Goal: Communication & Community: Participate in discussion

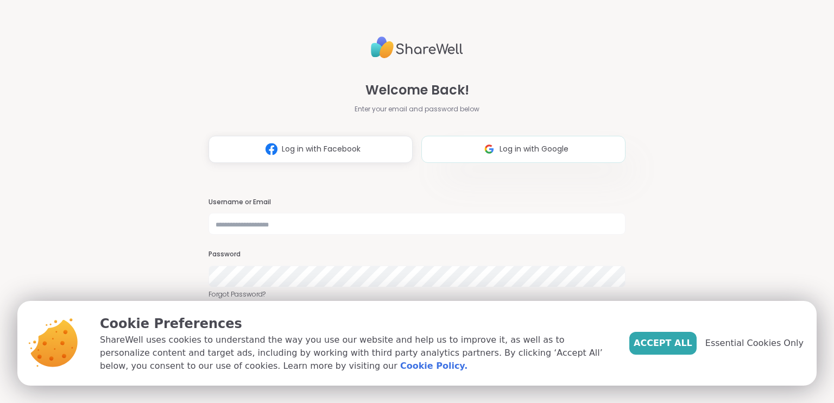
click at [463, 155] on button "Log in with Google" at bounding box center [523, 149] width 204 height 27
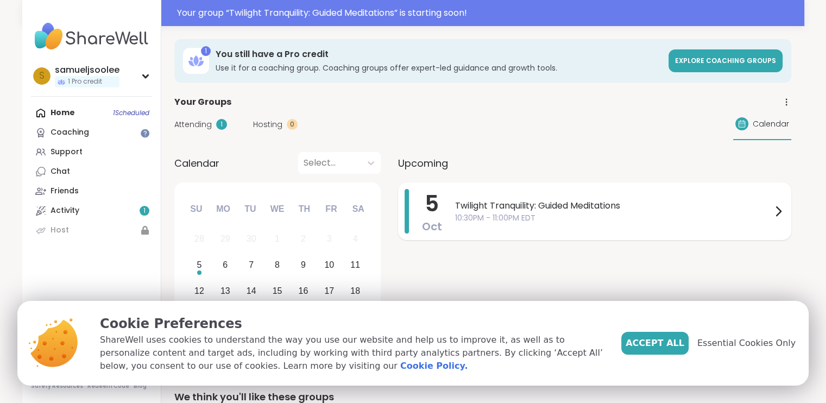
click at [495, 220] on span "10:30PM - 11:00PM EDT" at bounding box center [613, 217] width 317 height 11
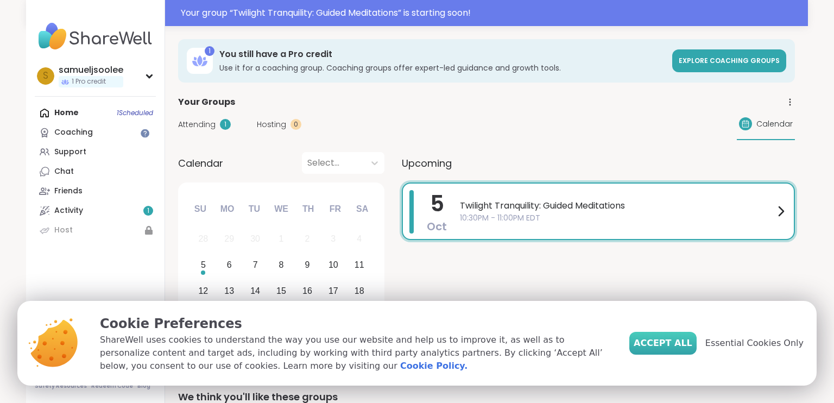
click at [669, 345] on span "Accept All" at bounding box center [663, 343] width 59 height 13
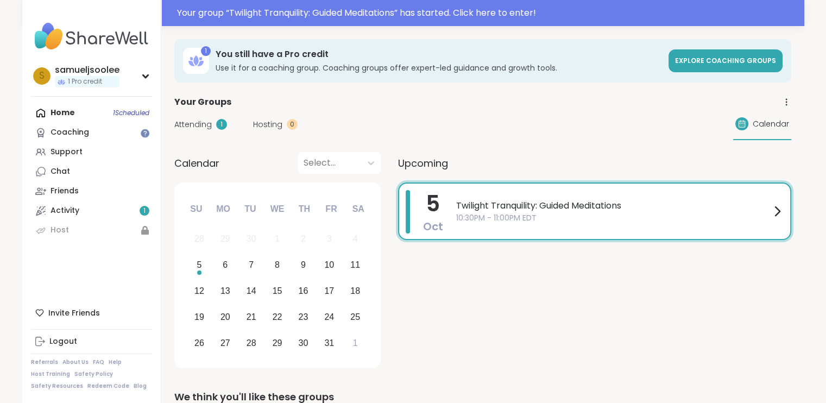
click at [580, 210] on span "Twilight Tranquility: Guided Meditations" at bounding box center [613, 205] width 314 height 13
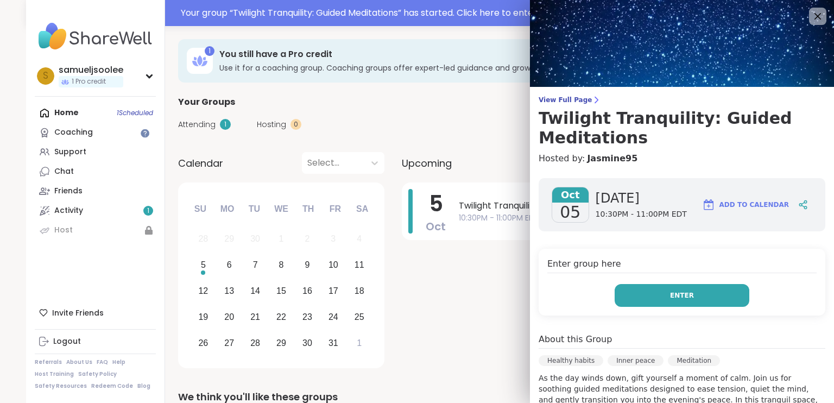
click at [670, 297] on span "Enter" at bounding box center [682, 296] width 24 height 10
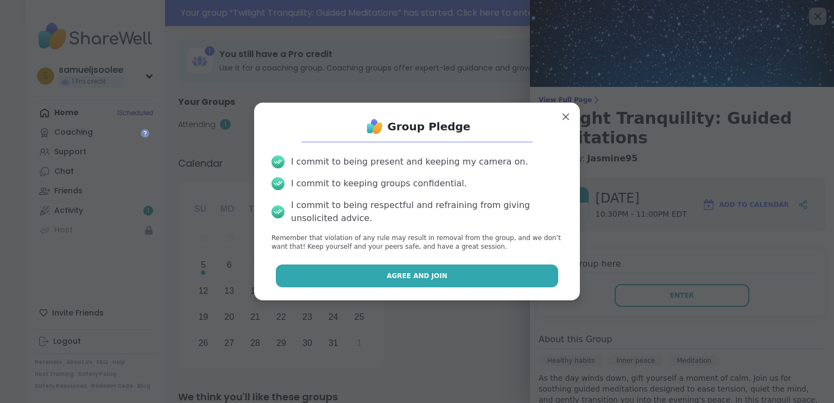
click at [460, 272] on button "Agree and Join" at bounding box center [417, 275] width 283 height 23
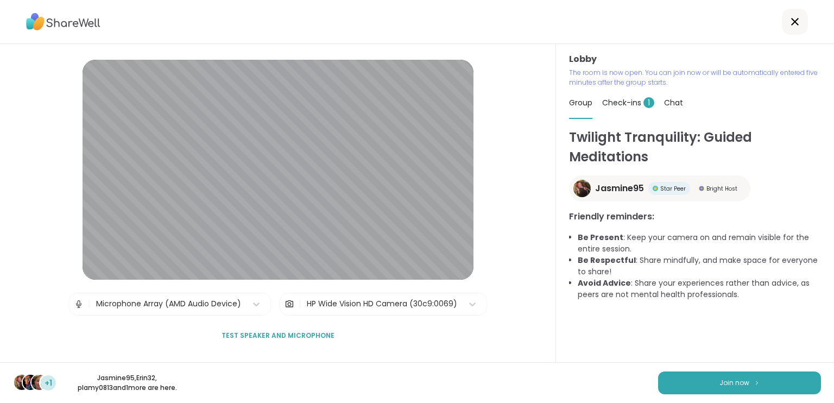
click at [697, 371] on div "+1 Jasmine95 , Erin32 , plamy0813 and 1 more are here. Join now" at bounding box center [417, 382] width 834 height 41
click at [701, 381] on button "Join now" at bounding box center [739, 382] width 163 height 23
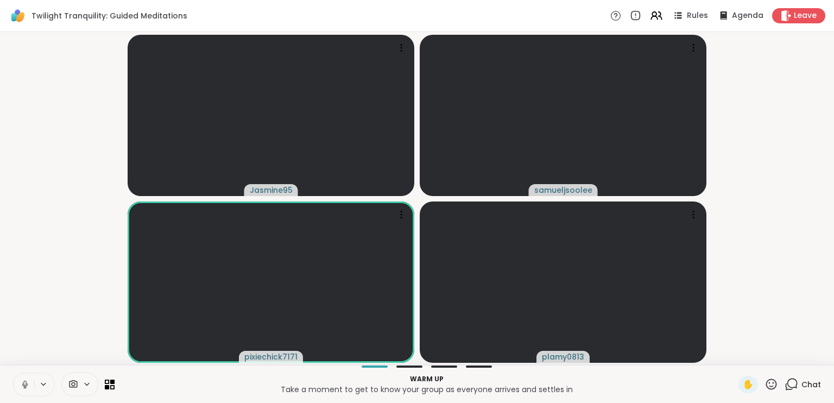
click at [78, 168] on video-player-container "Jasmine95 samueljsoolee pixiechick7171 plamy0813" at bounding box center [417, 198] width 821 height 324
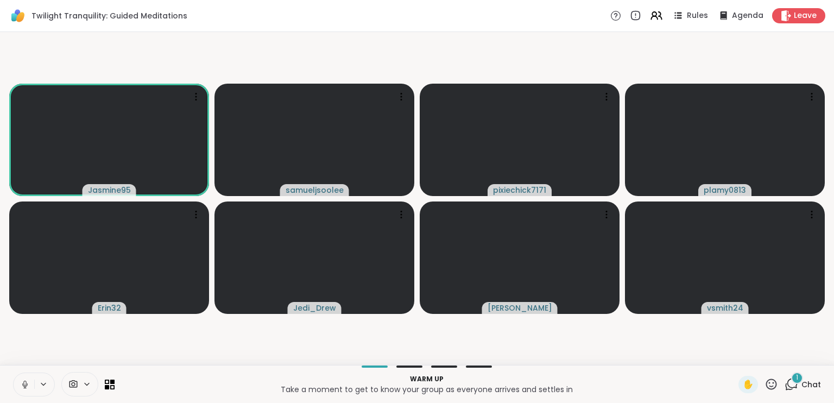
click at [796, 380] on span "1" at bounding box center [797, 377] width 2 height 9
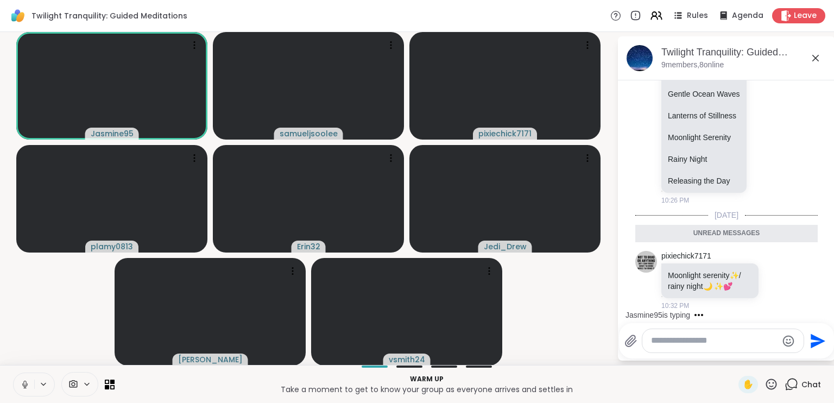
scroll to position [2, 0]
click at [686, 344] on textarea "Type your message" at bounding box center [714, 340] width 127 height 11
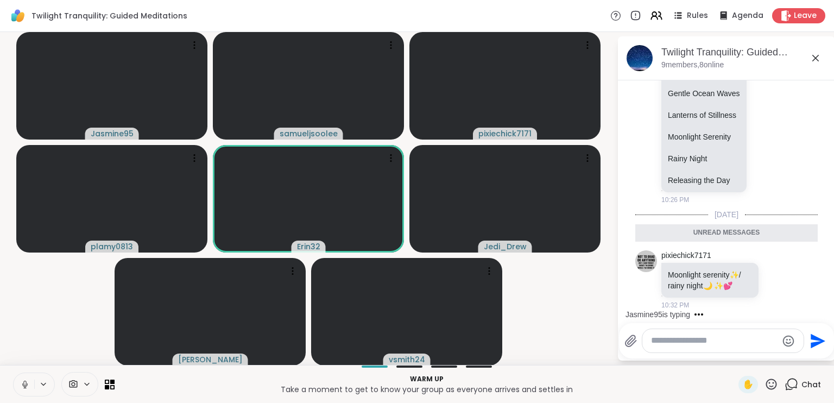
click at [673, 338] on textarea "Type your message" at bounding box center [714, 340] width 127 height 11
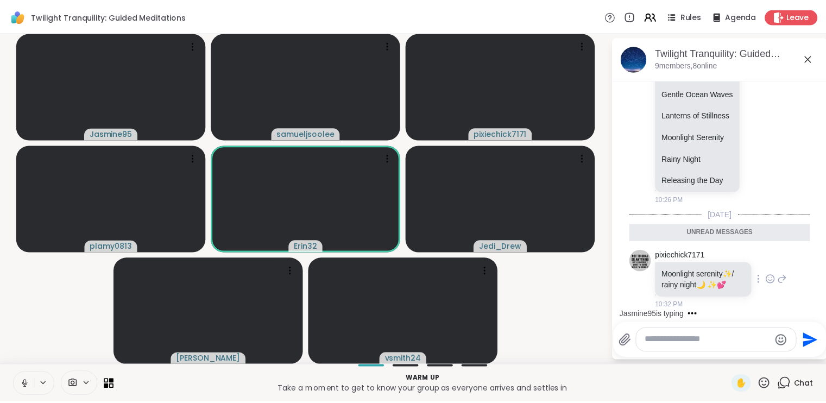
scroll to position [287, 0]
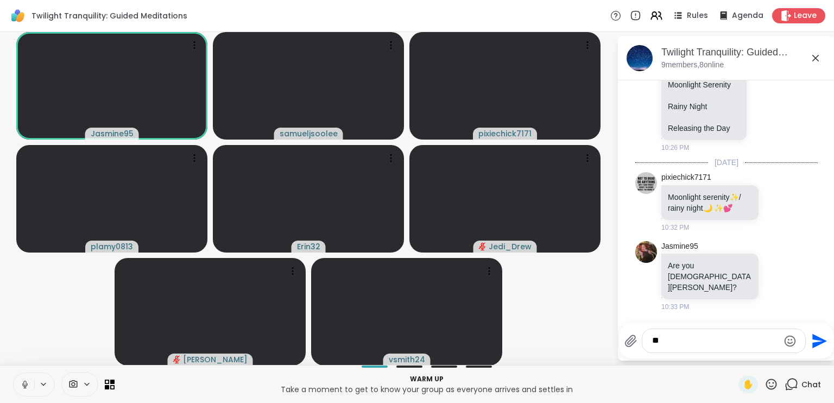
type textarea "*"
click at [794, 18] on span "Leave" at bounding box center [806, 15] width 24 height 11
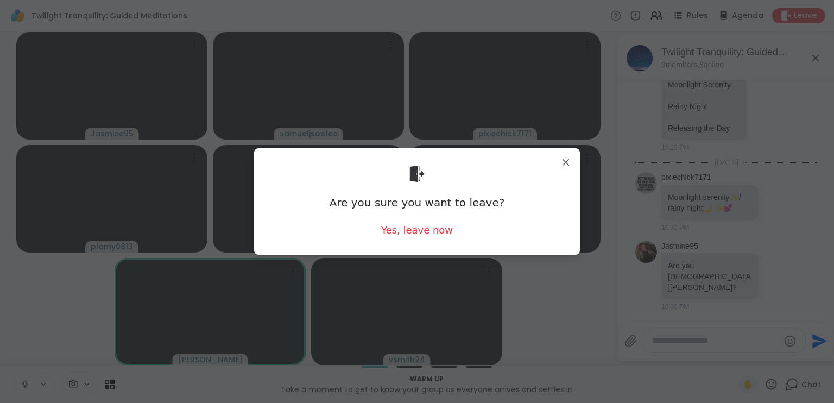
click at [405, 238] on div "Are you sure you want to leave? Yes, leave now" at bounding box center [417, 201] width 308 height 89
click at [406, 233] on div "Yes, leave now" at bounding box center [417, 230] width 72 height 14
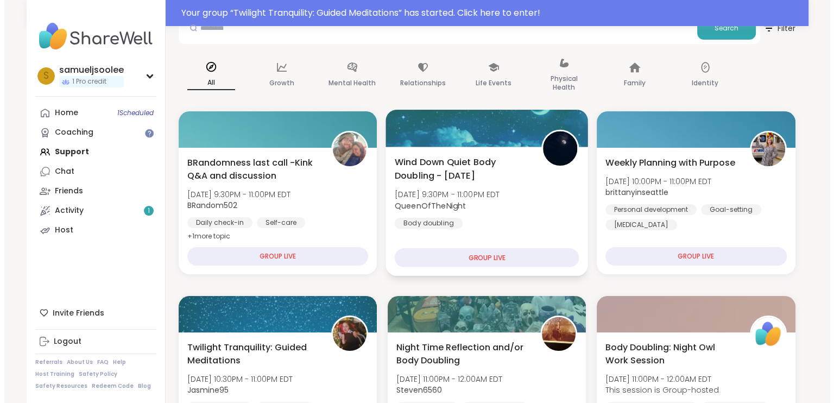
scroll to position [109, 0]
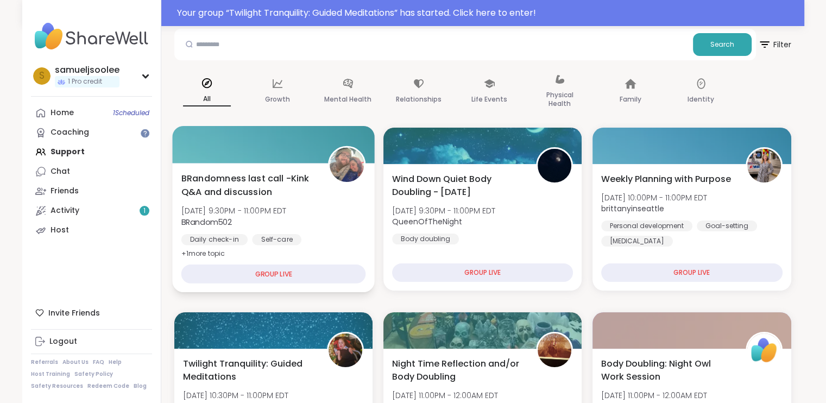
click at [213, 254] on span "+ 1 more topic" at bounding box center [203, 253] width 44 height 9
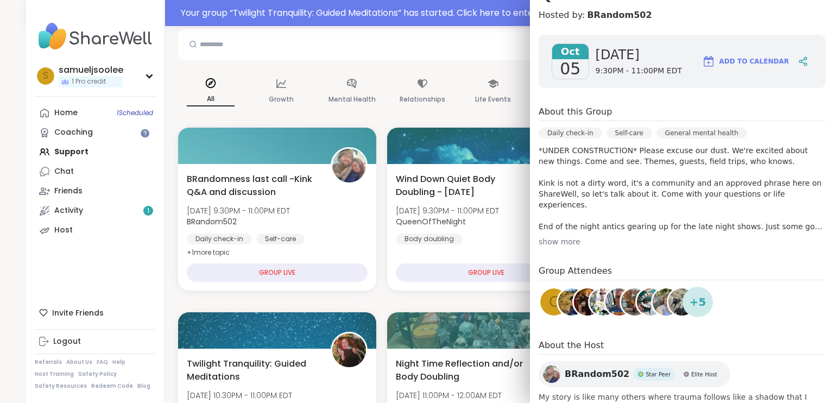
scroll to position [163, 0]
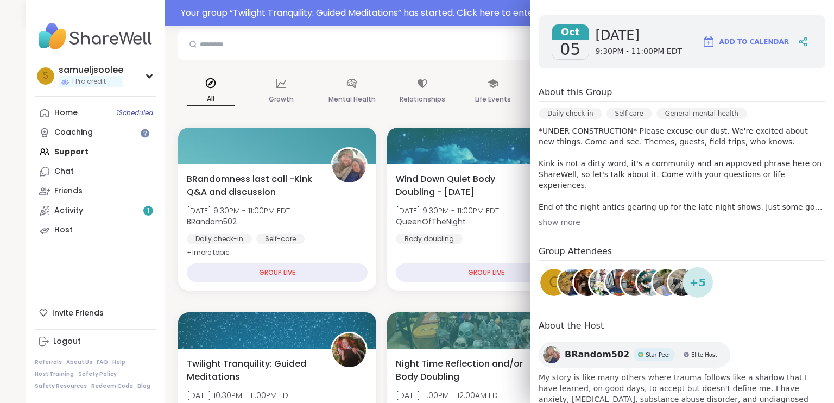
click at [556, 220] on div "show more" at bounding box center [682, 222] width 287 height 11
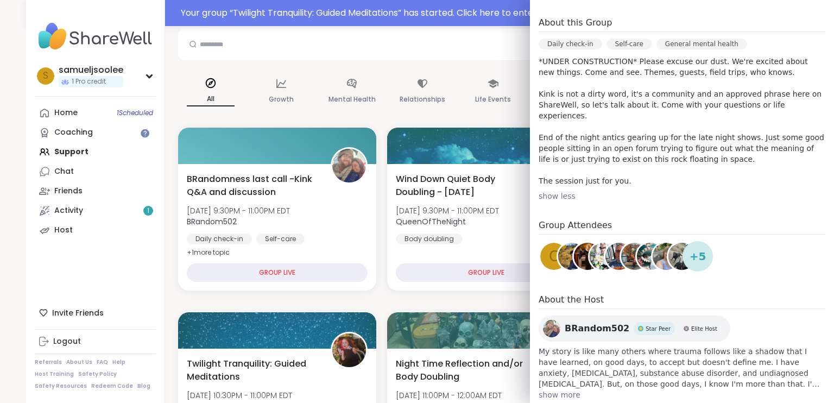
scroll to position [244, 0]
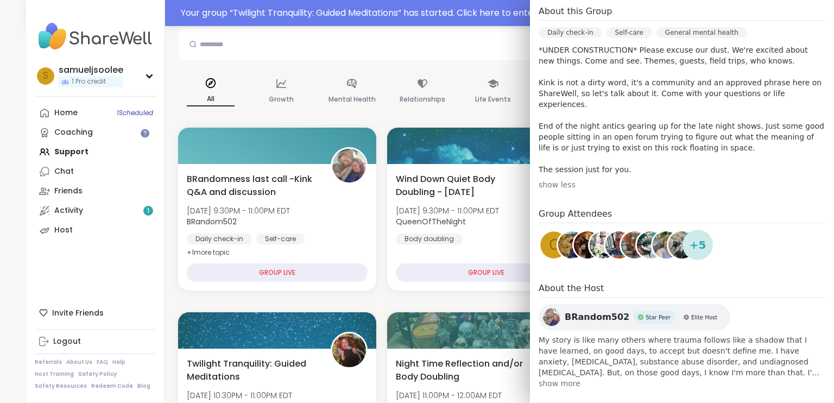
click at [547, 378] on span "show more" at bounding box center [682, 383] width 287 height 11
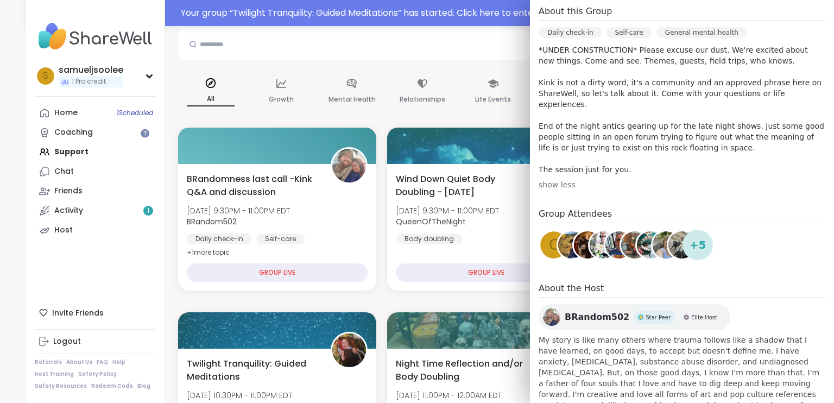
click at [563, 238] on img at bounding box center [571, 244] width 27 height 27
click at [653, 234] on img at bounding box center [666, 244] width 27 height 27
click at [668, 232] on img at bounding box center [681, 244] width 27 height 27
click at [561, 232] on img at bounding box center [571, 244] width 27 height 27
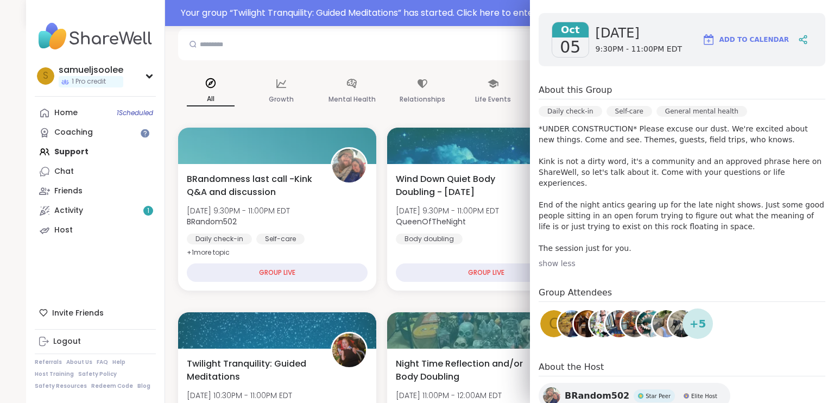
scroll to position [190, 0]
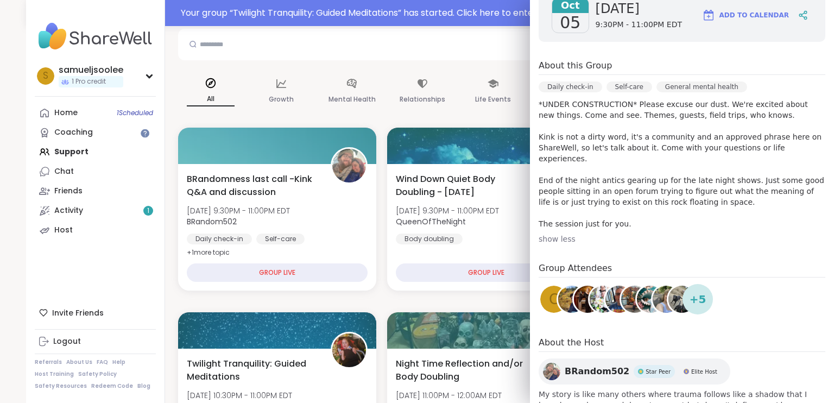
click at [690, 291] on span "+ 5" at bounding box center [698, 299] width 17 height 16
click at [698, 286] on div "+ 5" at bounding box center [698, 299] width 30 height 30
click at [671, 290] on img at bounding box center [681, 299] width 27 height 27
click at [560, 286] on img at bounding box center [571, 299] width 27 height 27
click at [577, 286] on img at bounding box center [587, 299] width 27 height 27
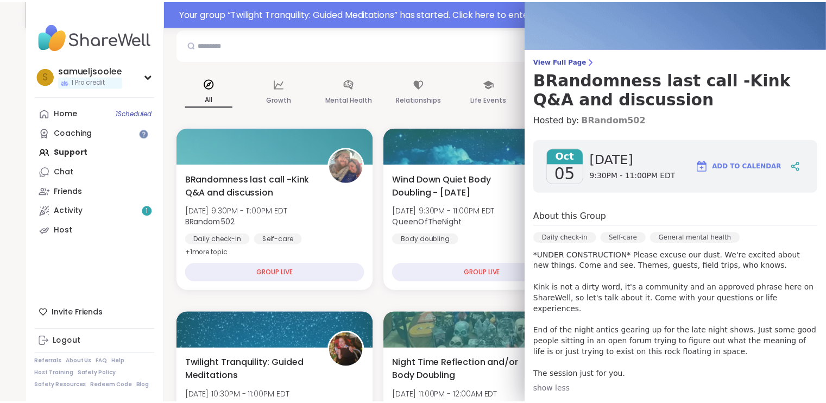
scroll to position [0, 0]
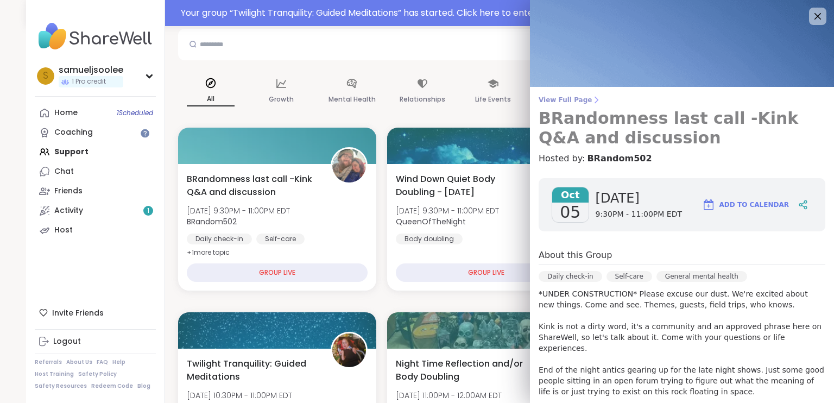
click at [559, 96] on span "View Full Page" at bounding box center [682, 100] width 287 height 9
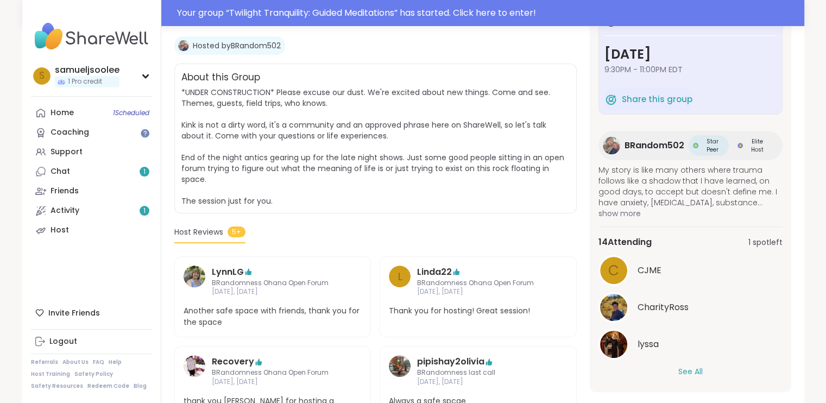
scroll to position [10, 0]
click at [680, 371] on button "See All" at bounding box center [690, 369] width 24 height 11
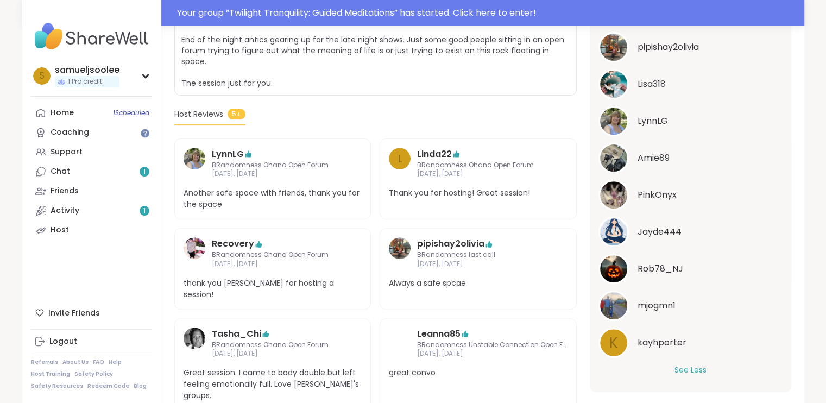
scroll to position [338, 0]
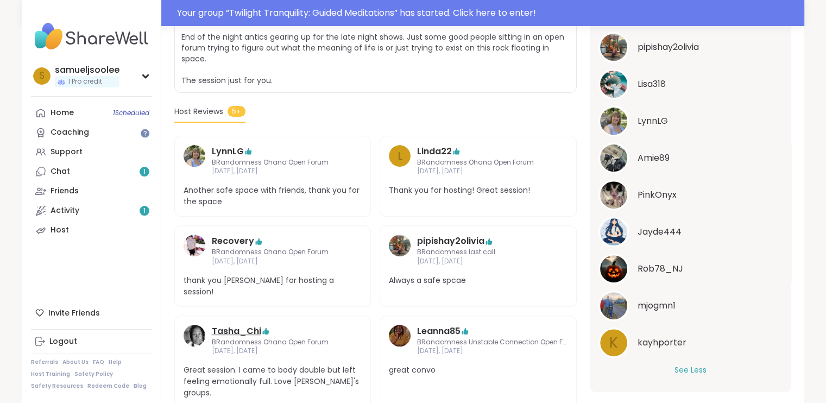
click at [233, 325] on link "Tasha_Chi" at bounding box center [236, 331] width 49 height 13
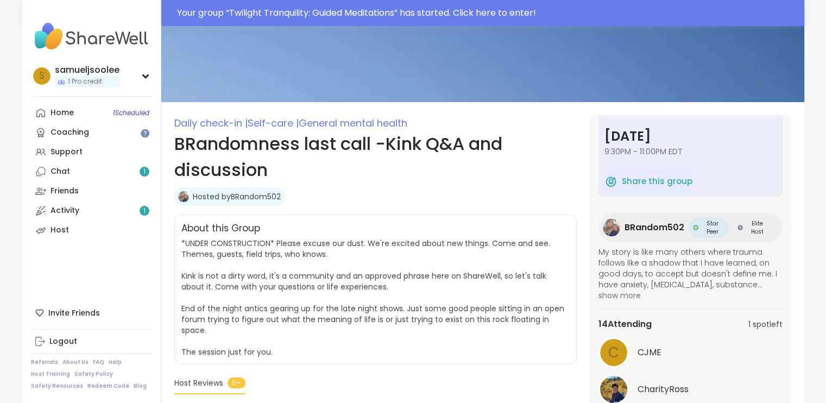
scroll to position [0, 0]
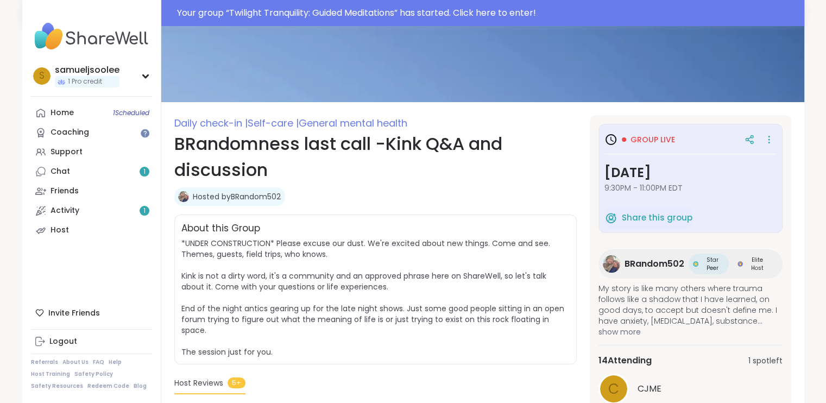
click at [632, 132] on div "Group live" at bounding box center [690, 140] width 172 height 20
click at [763, 136] on icon at bounding box center [768, 139] width 11 height 15
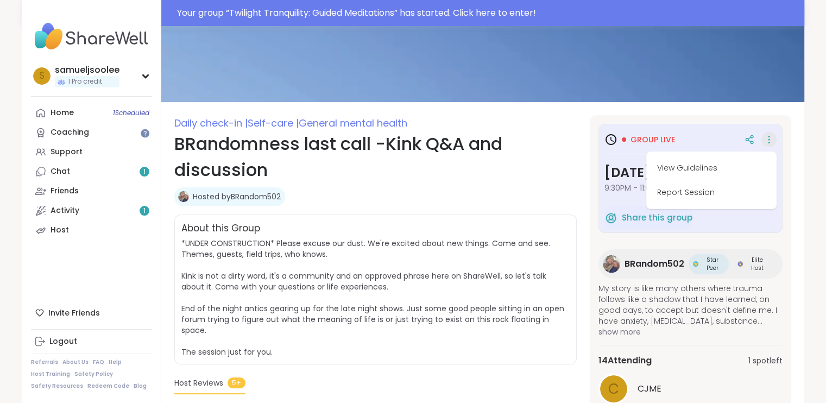
click at [601, 130] on div "Group live View Guidelines Report Session Sunday, Oct 05 9:30PM - 11:00PM EDT S…" at bounding box center [690, 178] width 184 height 109
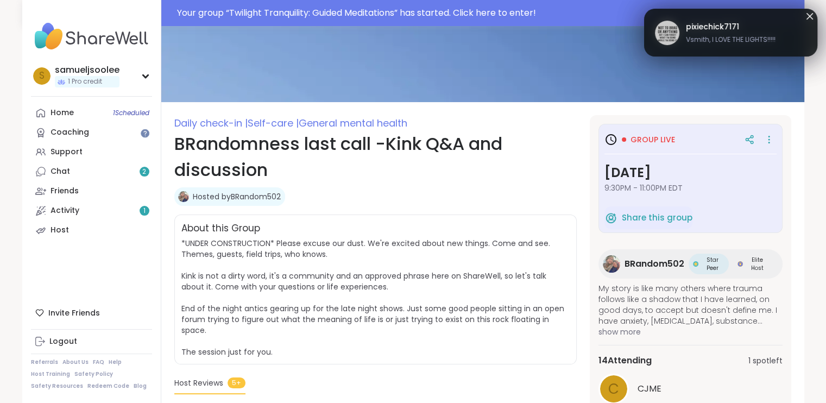
click at [613, 136] on icon at bounding box center [610, 139] width 13 height 13
click at [809, 16] on icon at bounding box center [809, 16] width 7 height 7
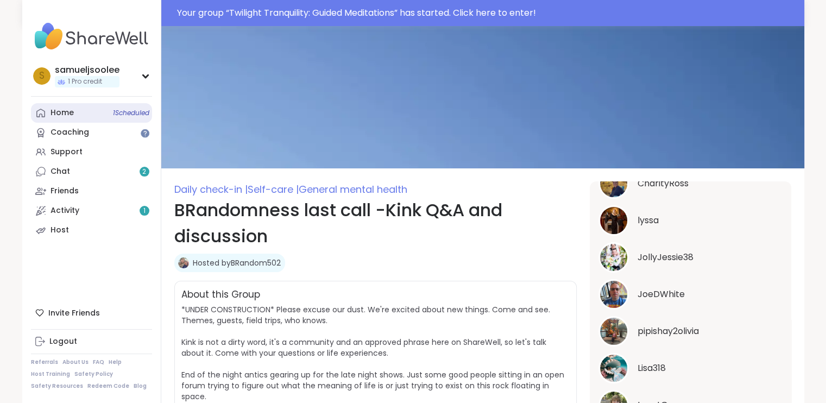
click at [103, 117] on link "Home 1 Scheduled" at bounding box center [91, 113] width 121 height 20
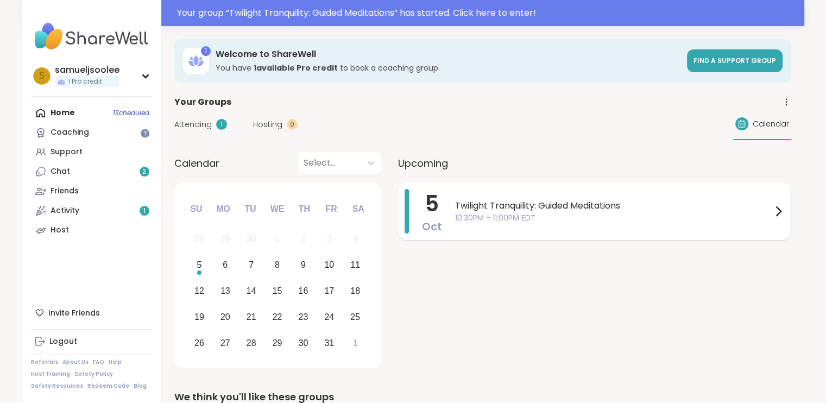
click at [781, 207] on icon at bounding box center [778, 211] width 13 height 13
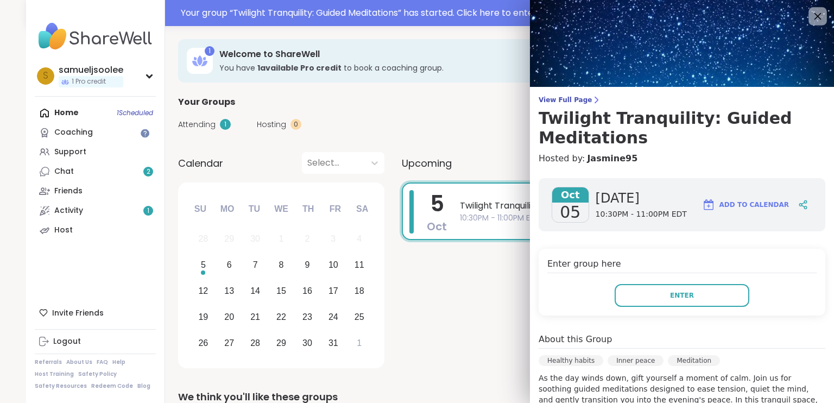
click at [811, 17] on icon at bounding box center [818, 16] width 14 height 14
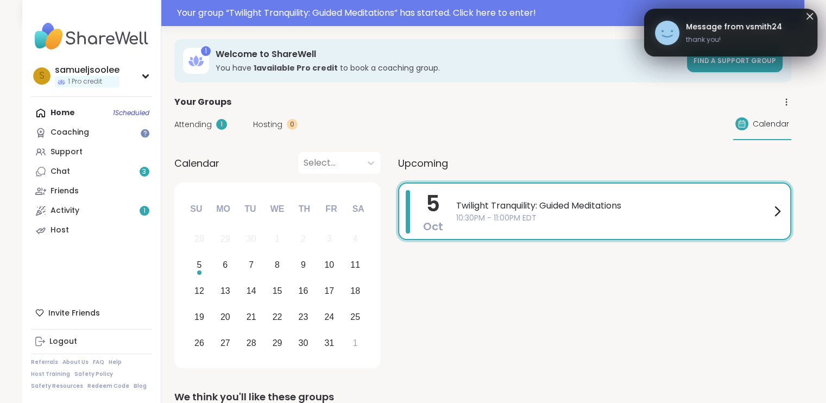
click at [809, 15] on icon at bounding box center [809, 16] width 7 height 7
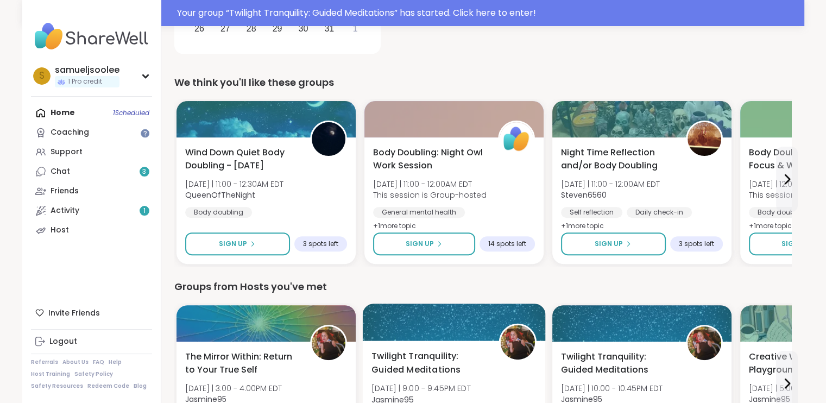
scroll to position [272, 0]
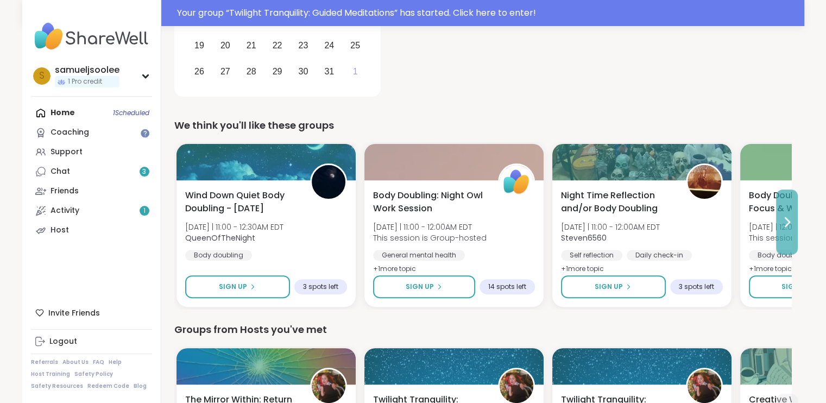
click at [785, 211] on button at bounding box center [787, 222] width 22 height 65
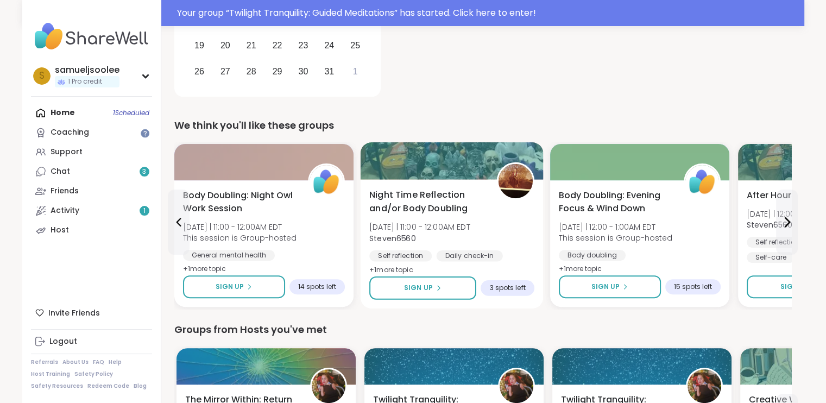
click at [417, 201] on span "Night Time Reflection and/or Body Doubling" at bounding box center [426, 201] width 115 height 27
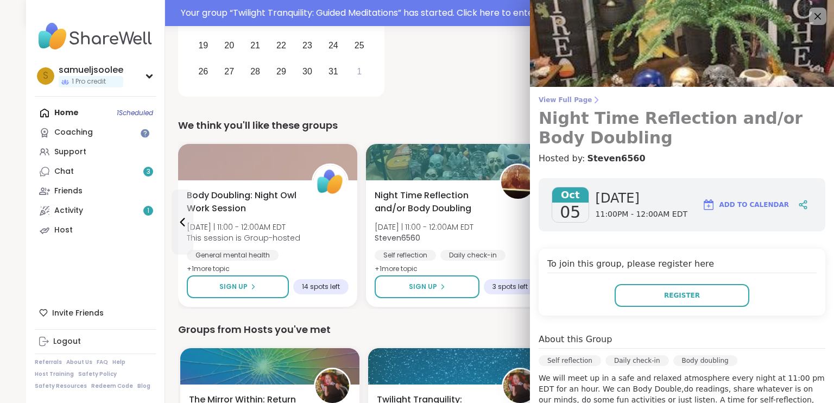
click at [592, 127] on h3 "Night Time Reflection and/or Body Doubling" at bounding box center [682, 128] width 287 height 39
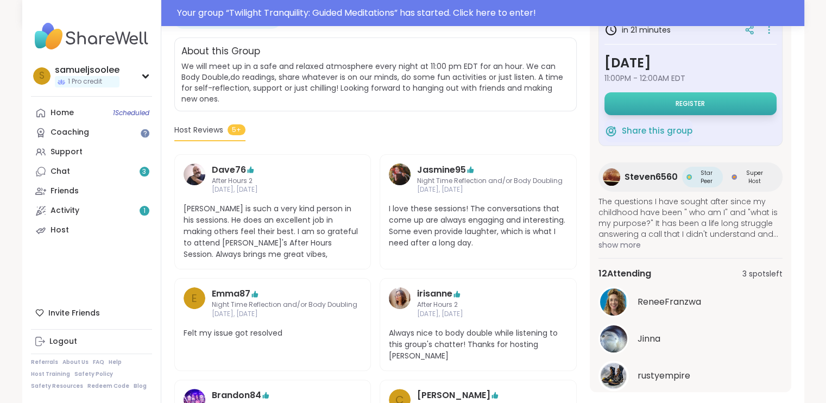
click at [681, 107] on span "Register" at bounding box center [689, 103] width 29 height 9
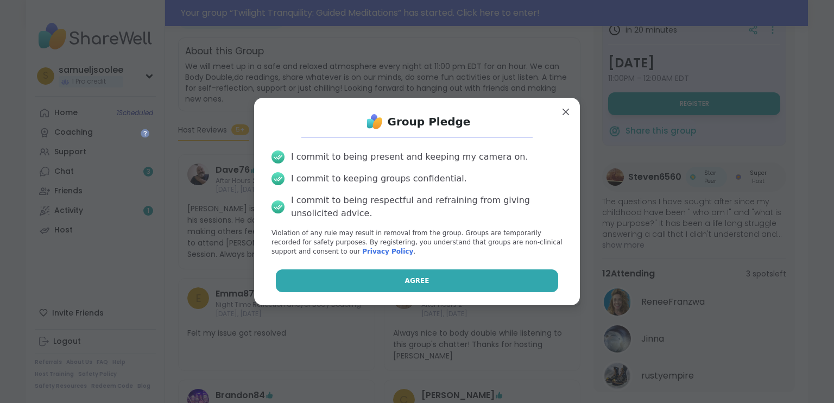
click at [419, 284] on button "Agree" at bounding box center [417, 280] width 283 height 23
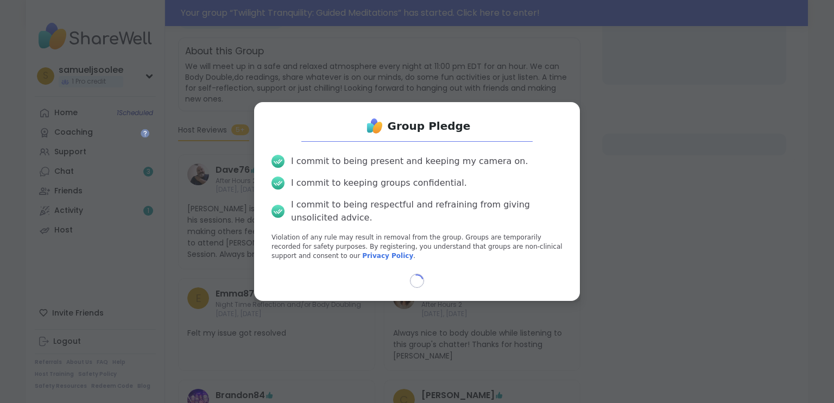
select select "**"
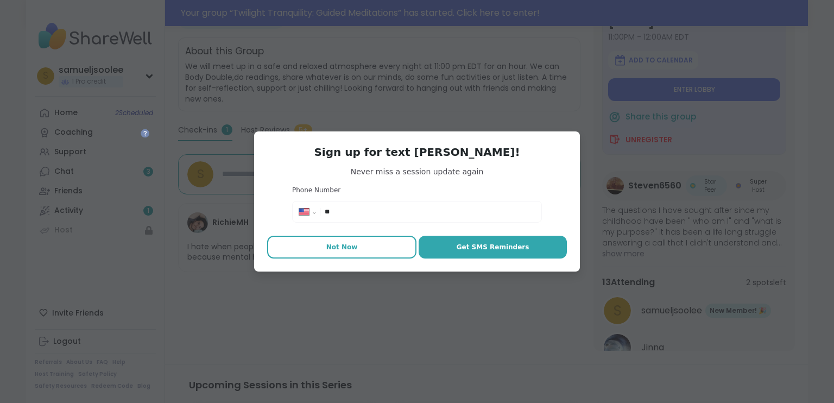
click at [353, 248] on button "Not Now" at bounding box center [341, 247] width 149 height 23
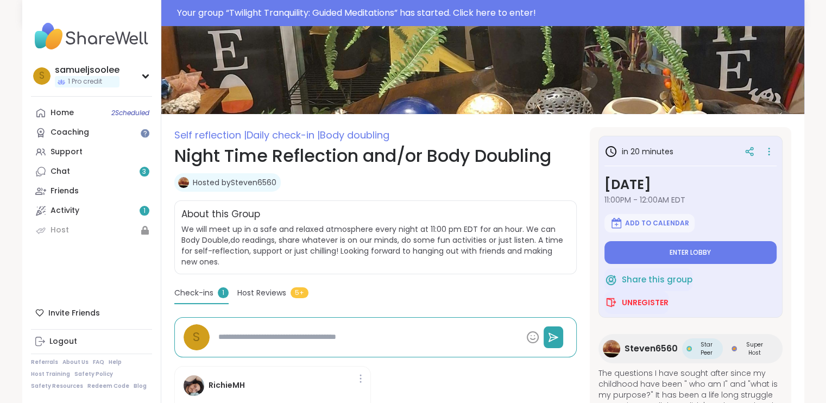
scroll to position [163, 0]
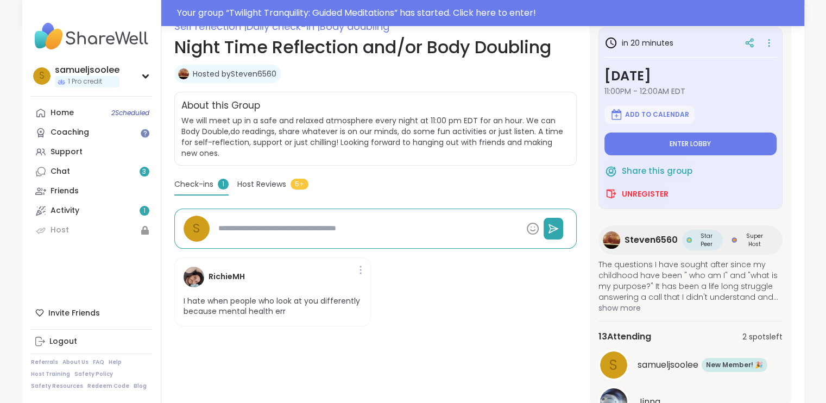
click at [197, 273] on img at bounding box center [194, 277] width 21 height 21
click at [218, 275] on h4 "RichieMH" at bounding box center [227, 276] width 36 height 11
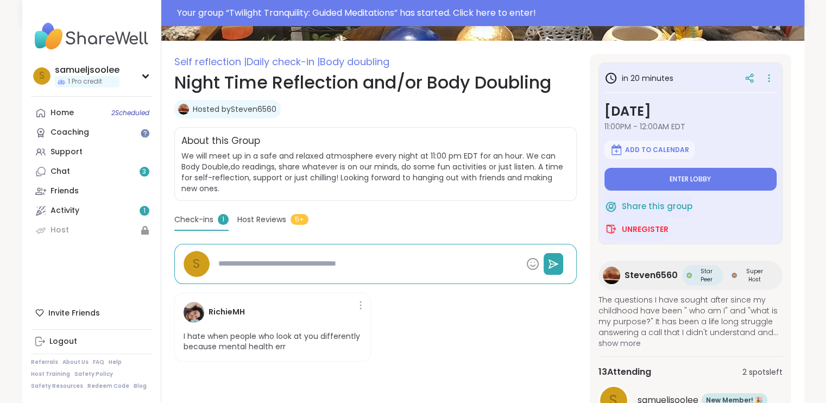
scroll to position [109, 0]
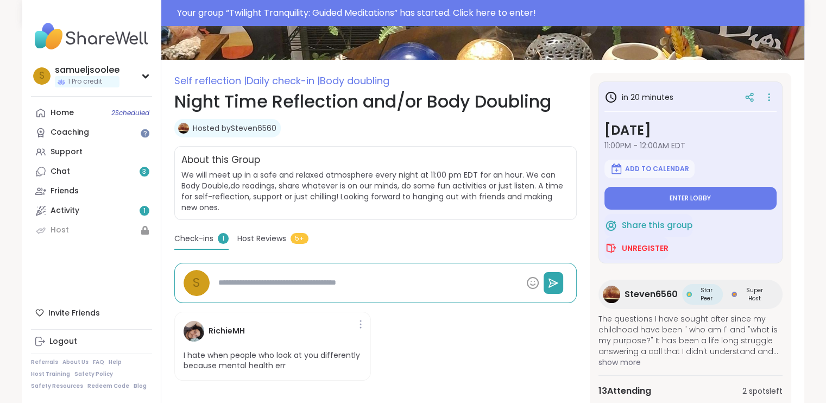
click at [332, 286] on textarea at bounding box center [368, 283] width 308 height 20
click at [302, 282] on textarea at bounding box center [368, 283] width 308 height 20
click at [260, 232] on div "Self reflection | Daily check-in | Body doubling Night Time Reflection and/or B…" at bounding box center [375, 266] width 402 height 387
click at [258, 235] on span "Host Reviews" at bounding box center [261, 238] width 49 height 11
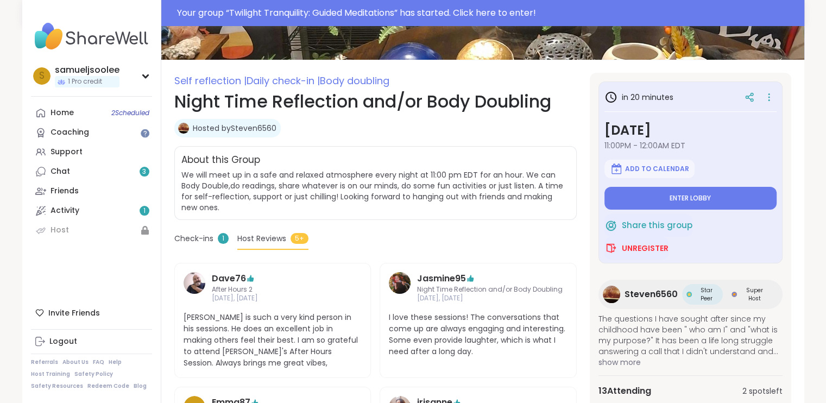
click at [186, 236] on span "Check-ins" at bounding box center [193, 238] width 39 height 11
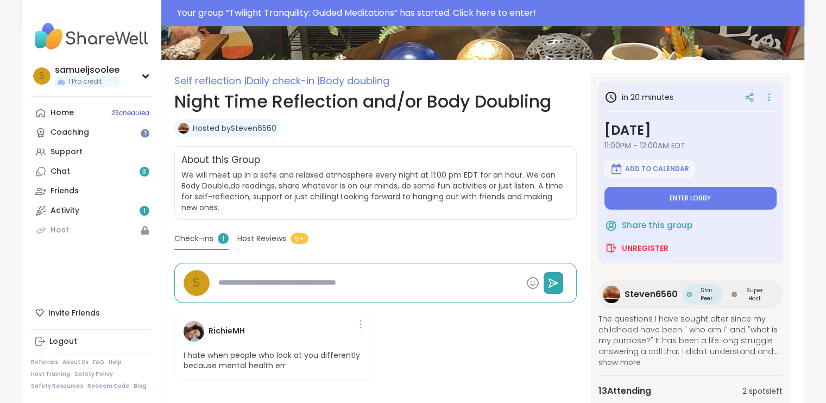
click at [347, 291] on textarea at bounding box center [368, 283] width 308 height 20
click at [340, 274] on textarea at bounding box center [368, 283] width 308 height 20
type textarea "*"
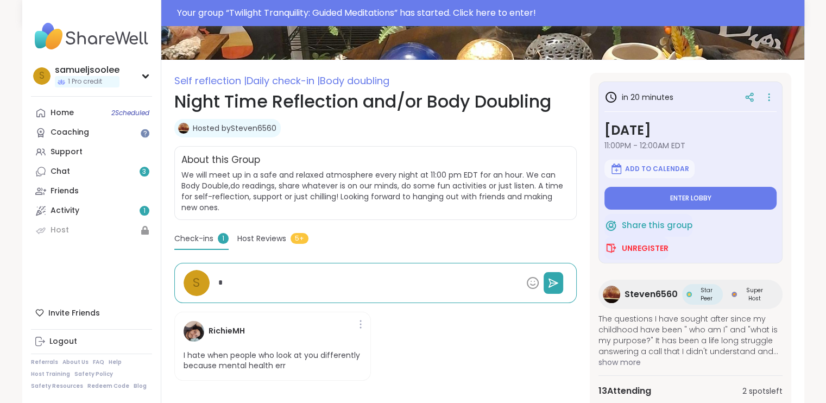
type textarea "**"
type textarea "*"
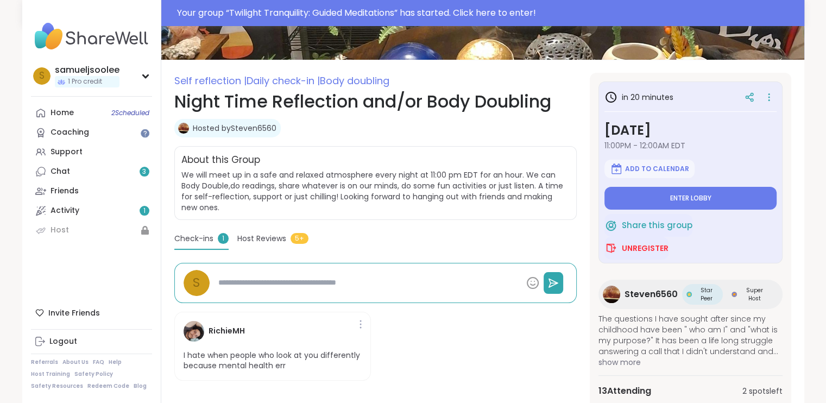
type textarea "*"
type textarea "**"
type textarea "*"
type textarea "***"
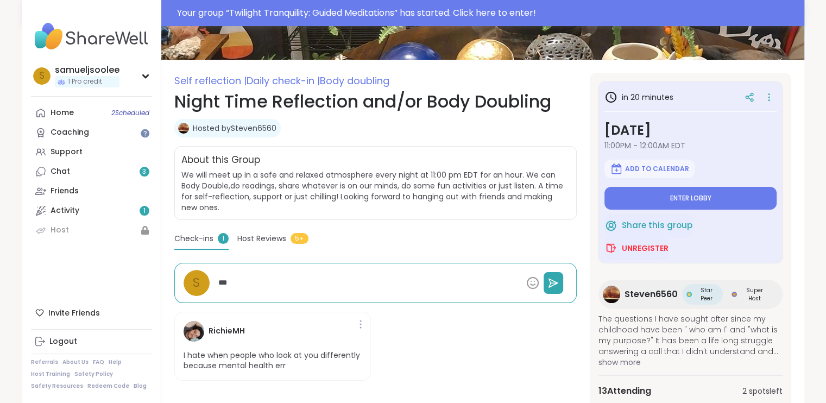
type textarea "*"
type textarea "****"
type textarea "*"
type textarea "*****"
type textarea "*"
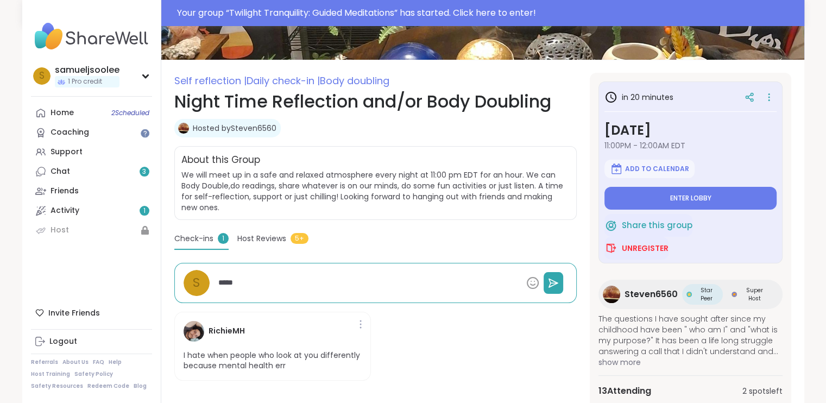
type textarea "*****"
type textarea "*"
type textarea "*******"
type textarea "*"
type textarea "********"
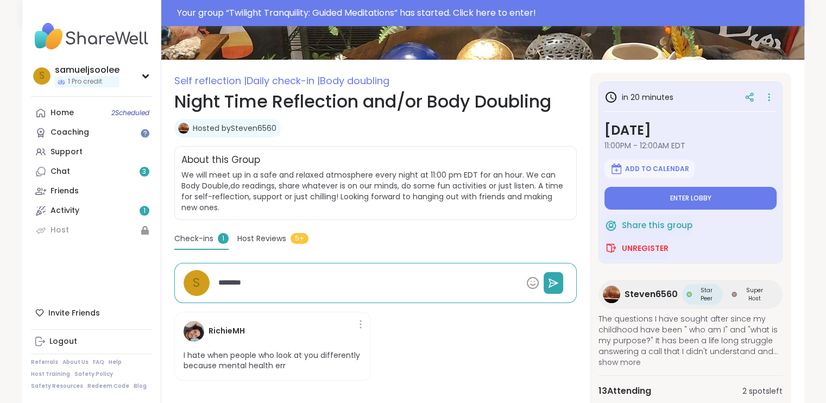
type textarea "*"
type textarea "*********"
type textarea "*"
type textarea "**********"
type textarea "*"
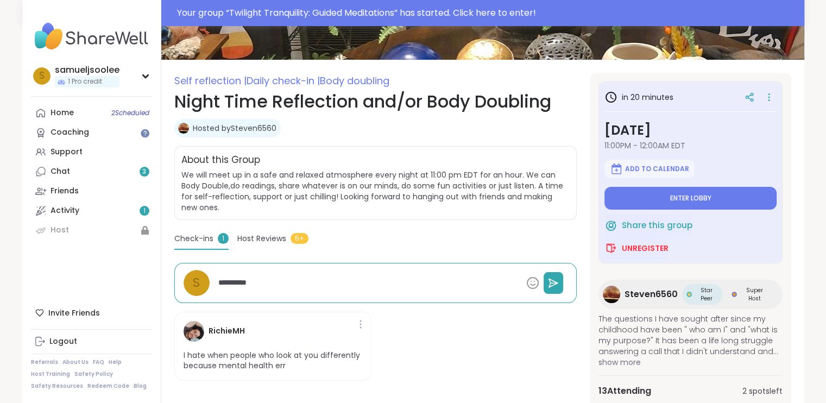
type textarea "**********"
type textarea "*"
type textarea "**********"
type textarea "*"
type textarea "**********"
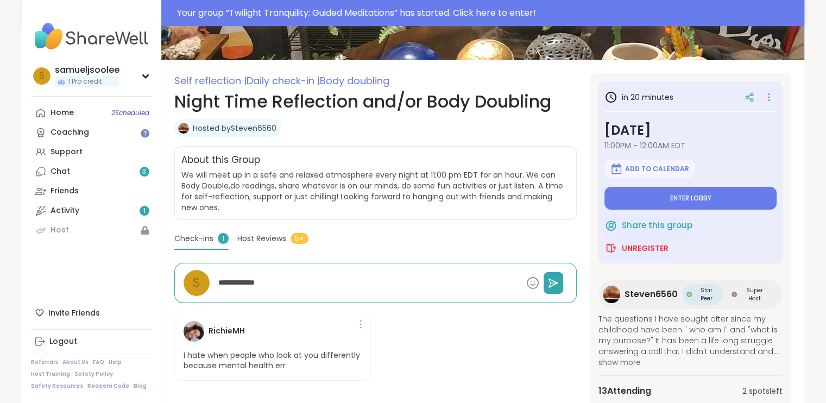
type textarea "*"
type textarea "**********"
type textarea "*"
type textarea "**********"
type textarea "*"
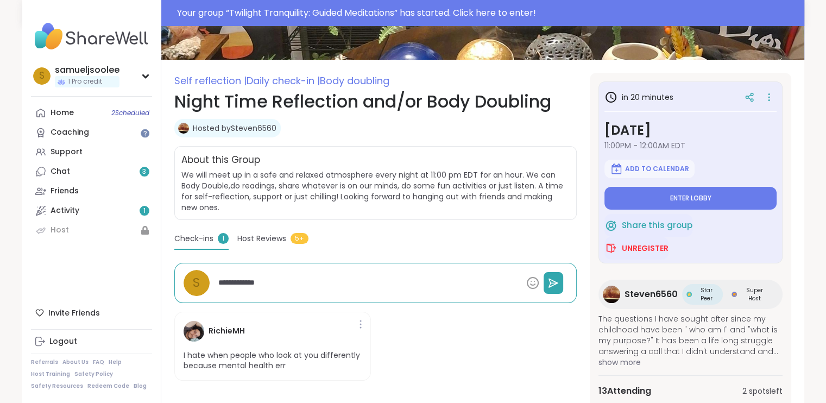
type textarea "**********"
type textarea "*"
type textarea "**********"
type textarea "*"
type textarea "**********"
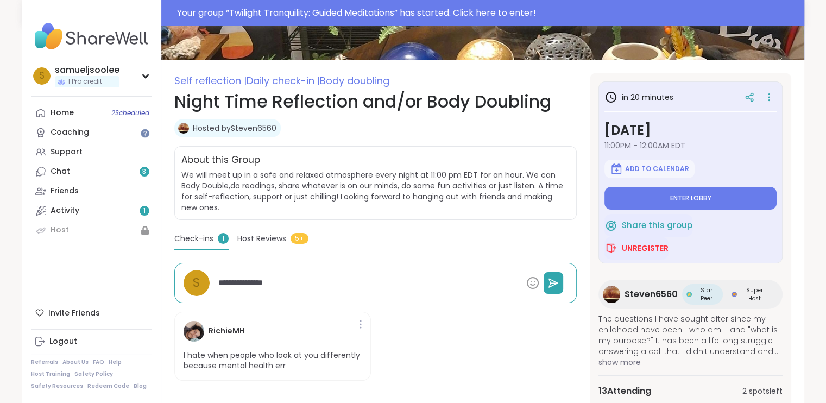
type textarea "*"
type textarea "**********"
type textarea "*"
type textarea "**********"
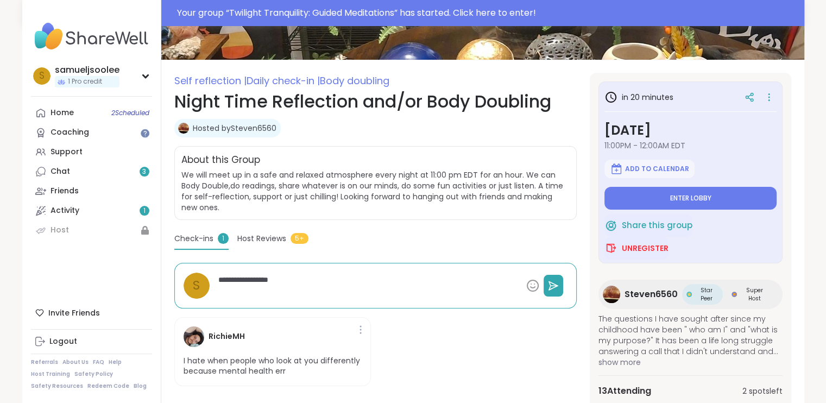
type textarea "*"
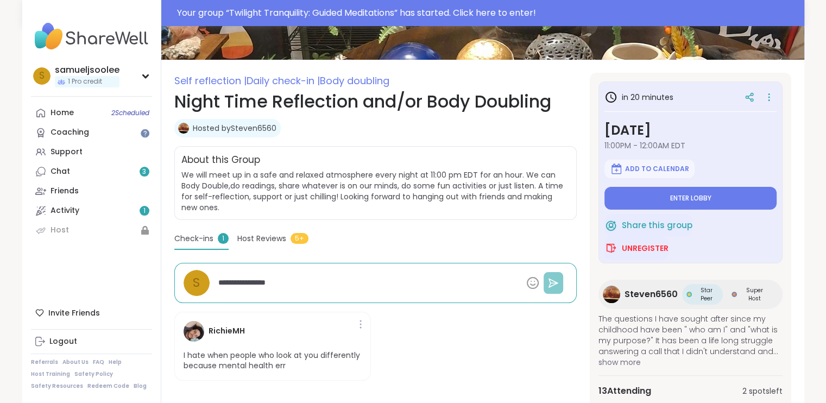
type textarea "**********"
click at [554, 283] on icon at bounding box center [553, 283] width 9 height 8
type textarea "*"
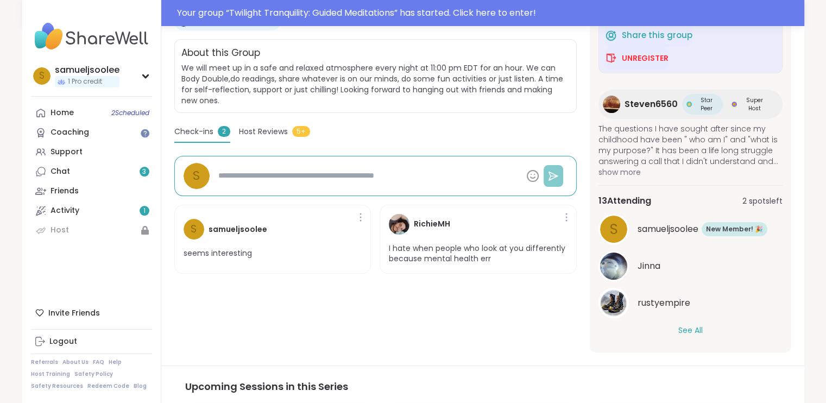
scroll to position [217, 0]
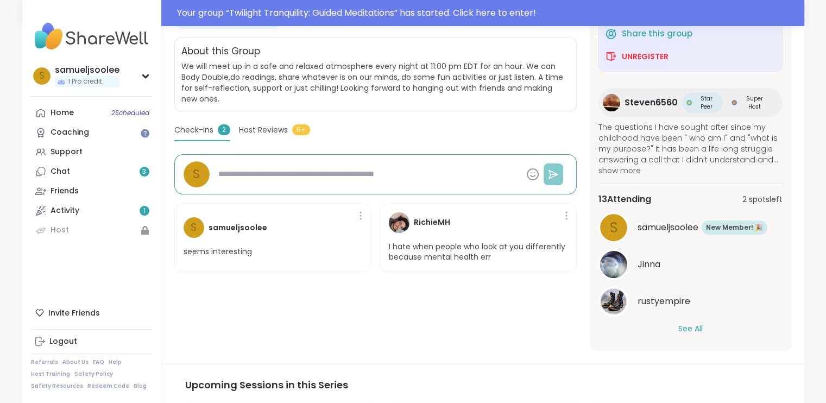
click at [695, 329] on button "See All" at bounding box center [690, 328] width 24 height 11
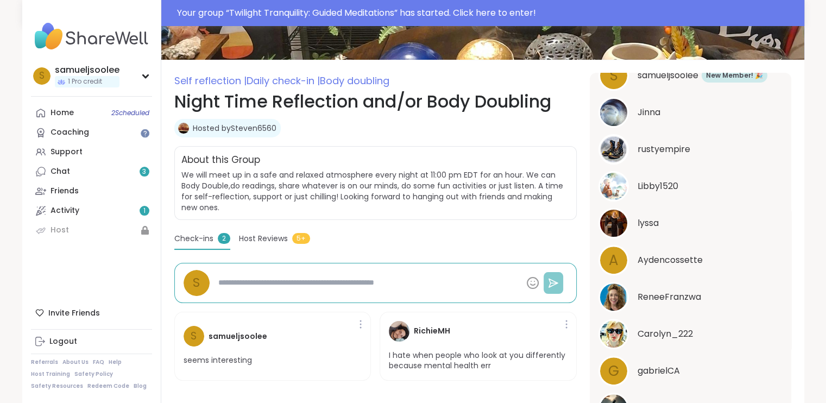
scroll to position [289, 0]
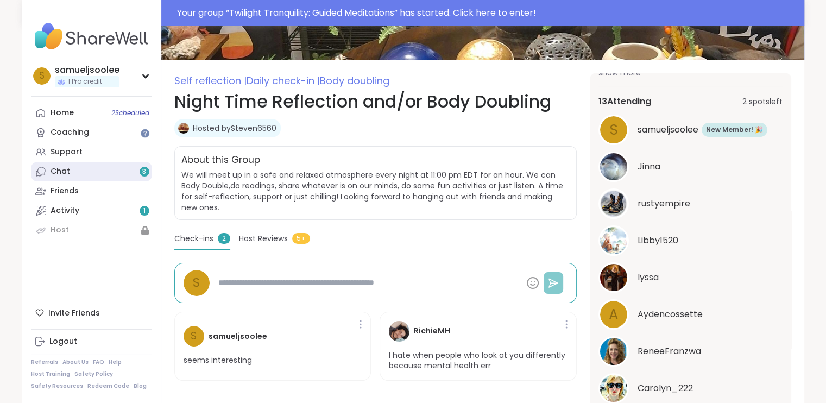
click at [88, 176] on link "Chat 3" at bounding box center [91, 172] width 121 height 20
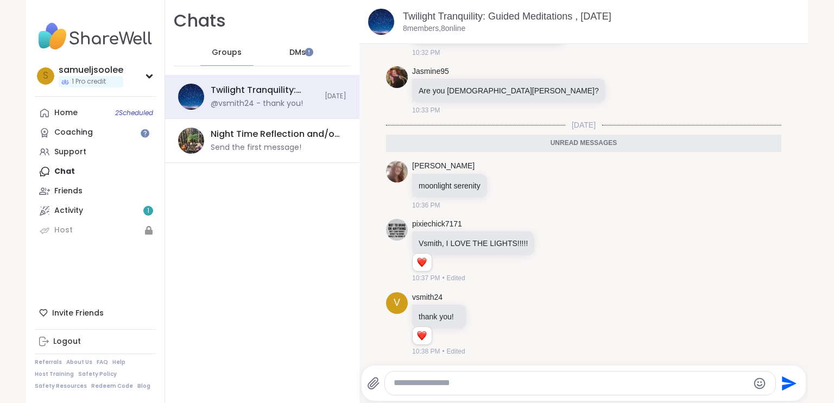
click at [294, 47] on div "DMs" at bounding box center [298, 53] width 53 height 26
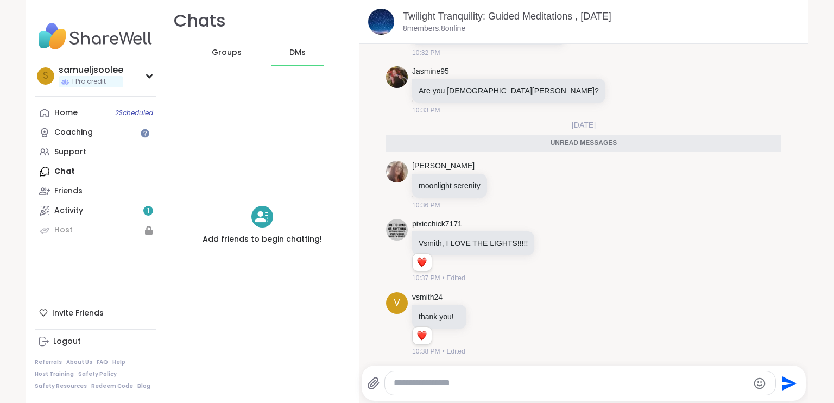
click at [220, 50] on span "Groups" at bounding box center [227, 52] width 30 height 11
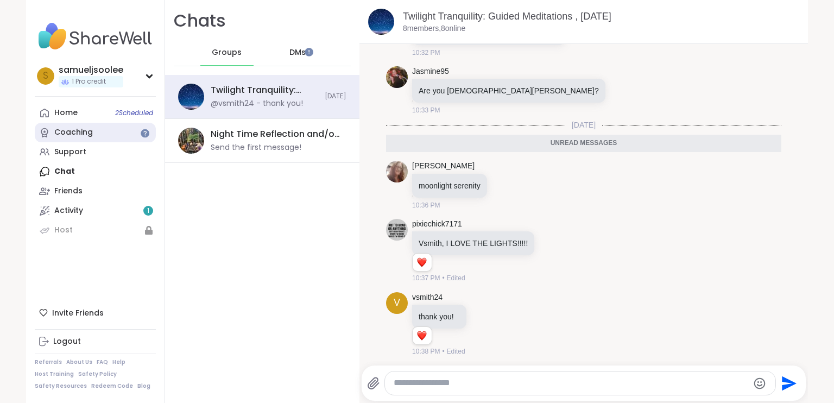
click at [104, 136] on link "Coaching" at bounding box center [95, 133] width 121 height 20
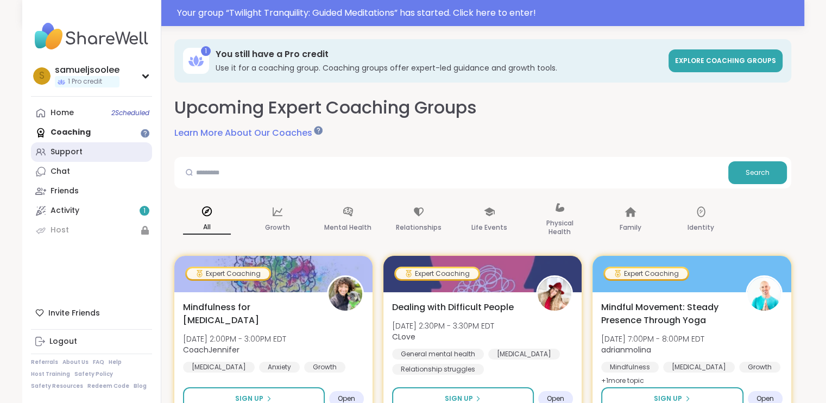
click at [78, 151] on div "Support" at bounding box center [66, 152] width 32 height 11
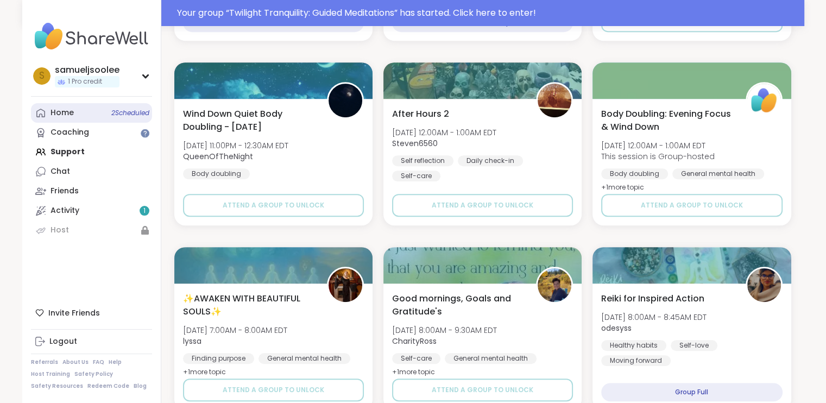
click at [79, 113] on link "Home 2 Scheduled" at bounding box center [91, 113] width 121 height 20
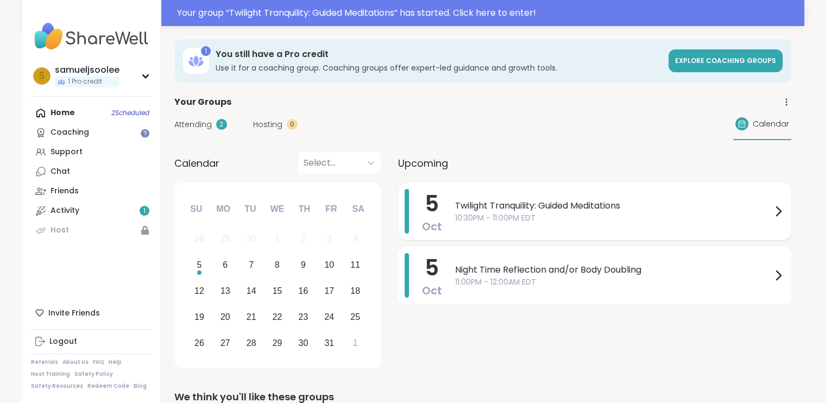
click at [575, 214] on span "10:30PM - 11:00PM EDT" at bounding box center [613, 217] width 317 height 11
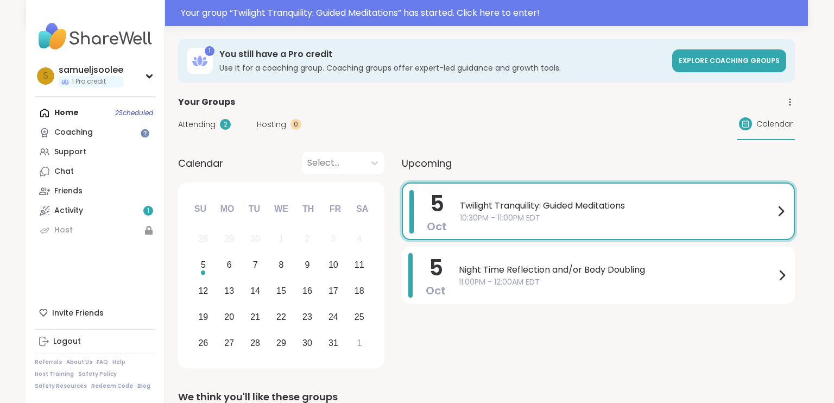
click at [469, 109] on div "Attending 2 Hosting 0 Calendar" at bounding box center [486, 124] width 617 height 31
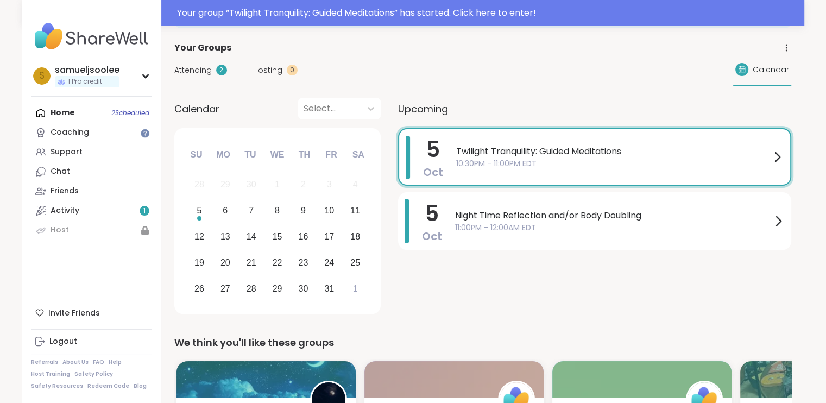
scroll to position [54, 0]
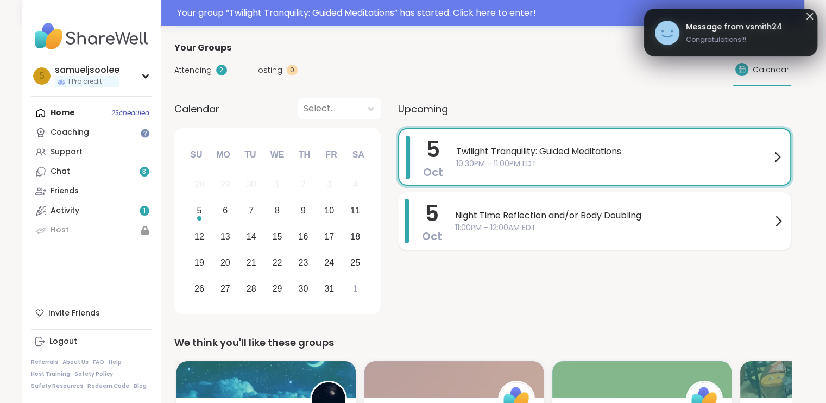
click at [507, 226] on span "11:00PM - 12:00AM EDT" at bounding box center [613, 227] width 317 height 11
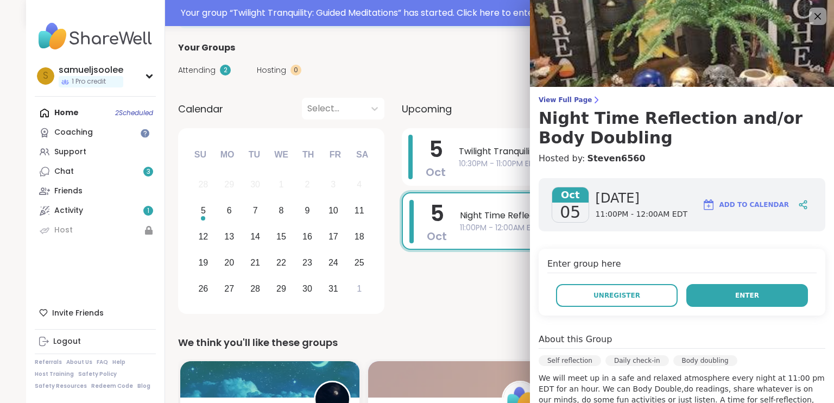
click at [748, 291] on button "Enter" at bounding box center [747, 295] width 122 height 23
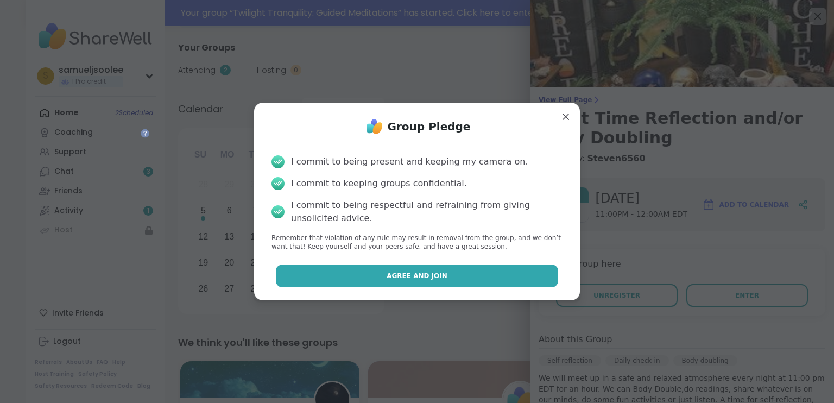
click at [456, 278] on button "Agree and Join" at bounding box center [417, 275] width 283 height 23
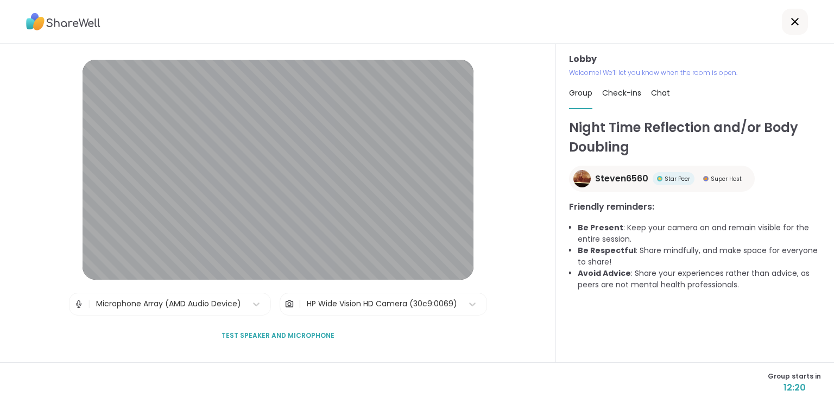
click at [614, 91] on span "Check-ins" at bounding box center [621, 92] width 39 height 11
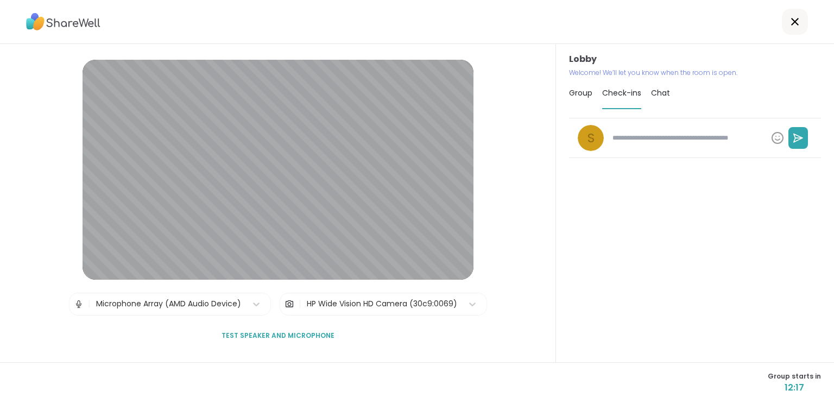
click at [653, 89] on span "Chat" at bounding box center [660, 92] width 19 height 11
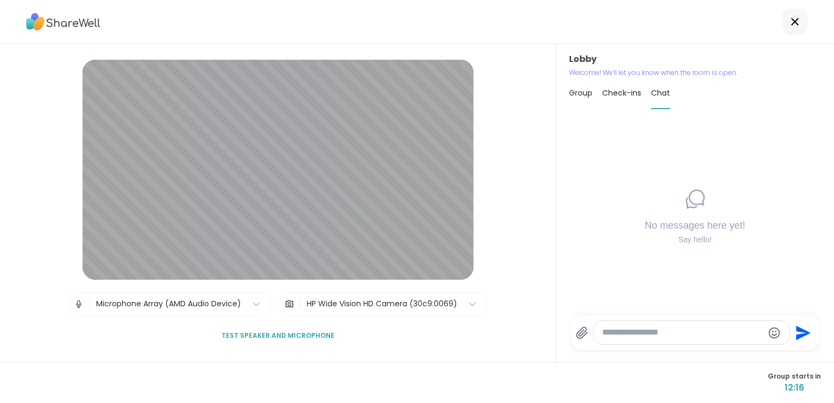
click at [574, 93] on span "Group" at bounding box center [580, 92] width 23 height 11
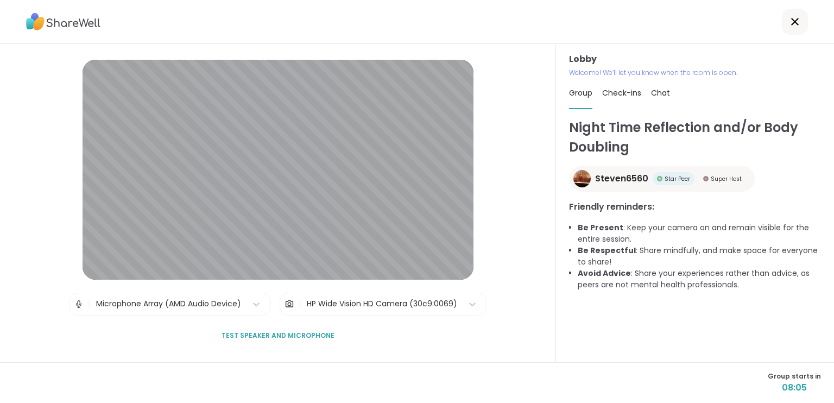
click at [592, 95] on div "Group Check-ins Chat" at bounding box center [695, 93] width 252 height 31
click at [604, 96] on span "Check-ins" at bounding box center [621, 92] width 39 height 11
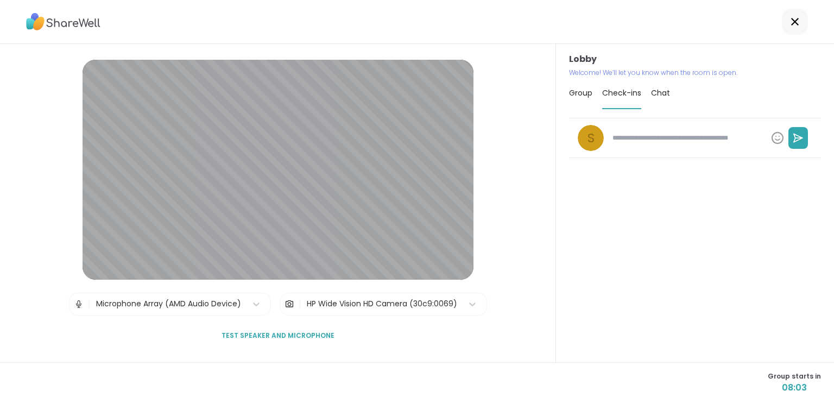
click at [665, 92] on div "Group Check-ins Chat" at bounding box center [695, 93] width 252 height 31
click at [697, 112] on div "Lobby Welcome! We’ll let you know when the room is open. Group Check-ins Chat s" at bounding box center [695, 203] width 278 height 318
click at [640, 90] on div "Group Check-ins Chat" at bounding box center [695, 93] width 252 height 31
click at [581, 98] on span "Group" at bounding box center [580, 92] width 23 height 11
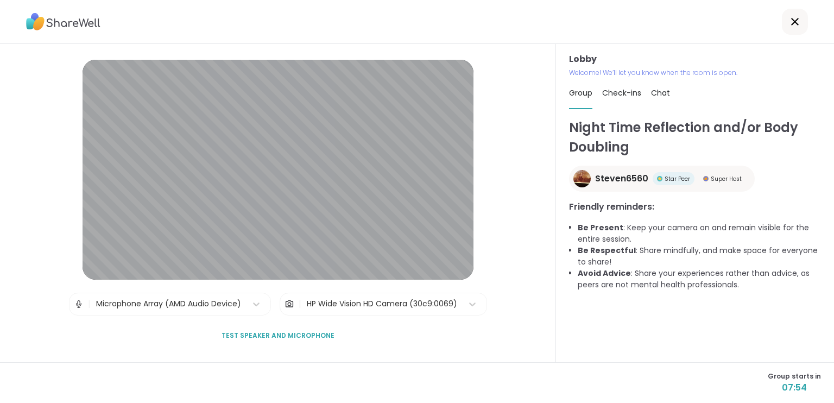
click at [595, 178] on span "Steven6560" at bounding box center [621, 178] width 53 height 13
click at [617, 96] on span "Check-ins" at bounding box center [621, 92] width 39 height 11
type textarea "*"
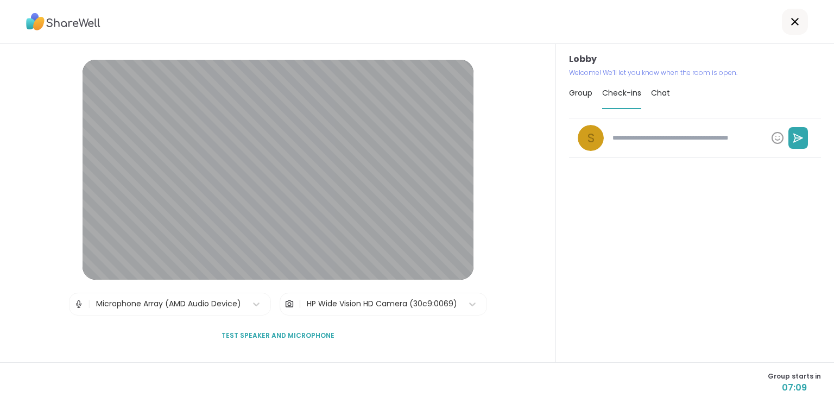
click at [579, 95] on span "Group" at bounding box center [580, 92] width 23 height 11
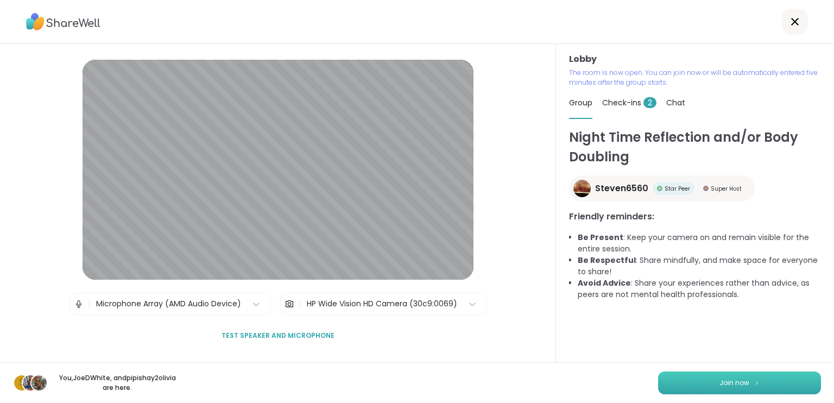
click at [702, 381] on button "Join now" at bounding box center [739, 382] width 163 height 23
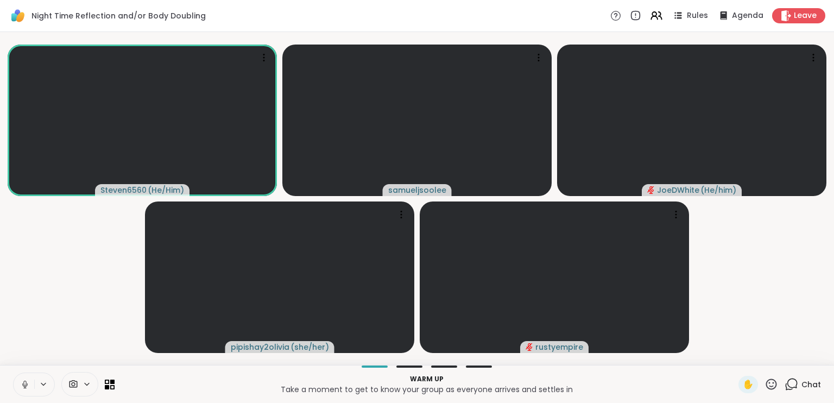
click at [785, 377] on icon at bounding box center [792, 384] width 14 height 14
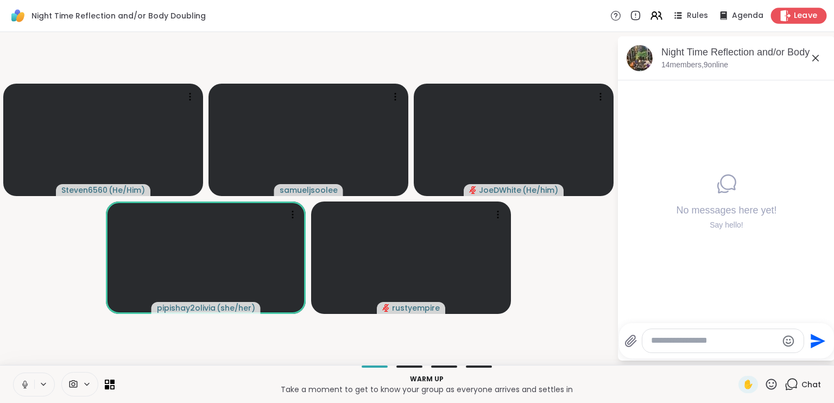
click at [782, 17] on icon at bounding box center [785, 15] width 11 height 11
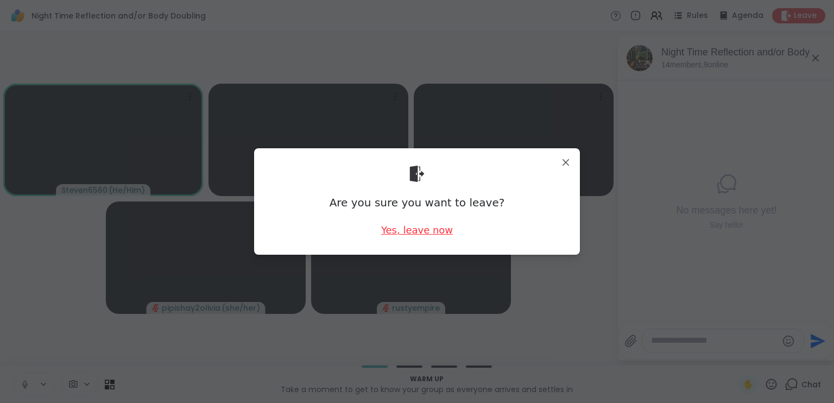
click at [415, 232] on div "Yes, leave now" at bounding box center [417, 230] width 72 height 14
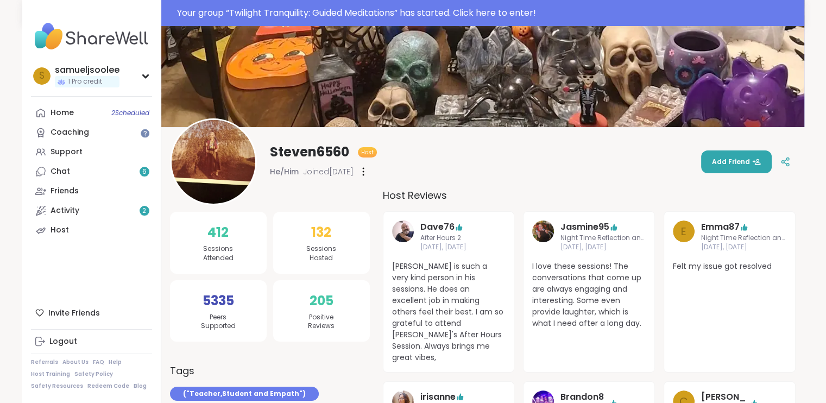
scroll to position [54, 0]
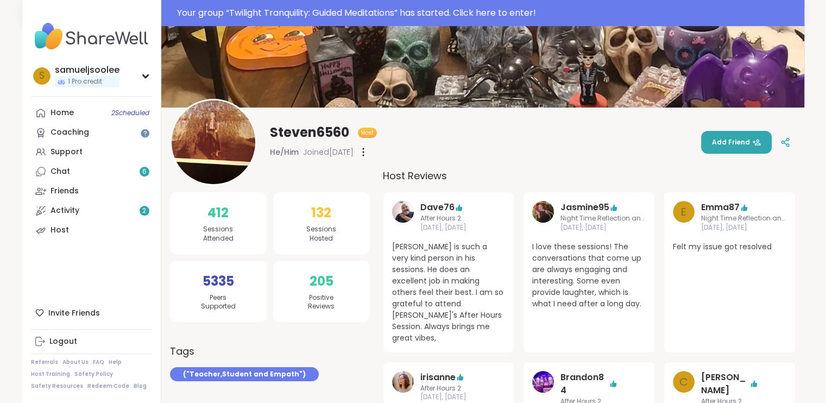
click at [239, 150] on img at bounding box center [214, 142] width 84 height 84
click at [546, 206] on img at bounding box center [543, 212] width 22 height 22
